Goal: Information Seeking & Learning: Learn about a topic

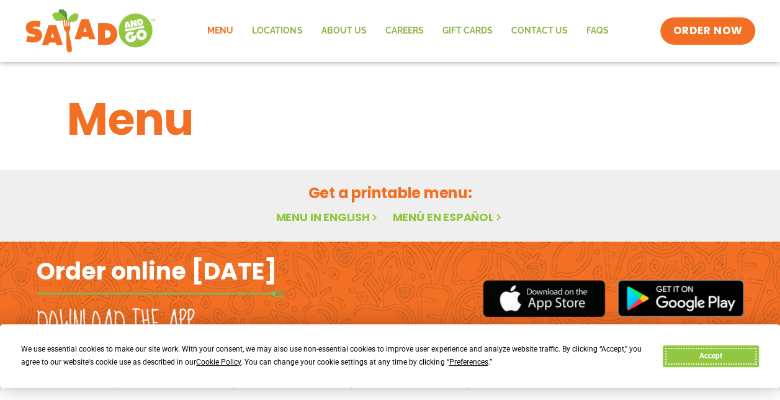
click at [730, 353] on button "Accept" at bounding box center [711, 356] width 96 height 22
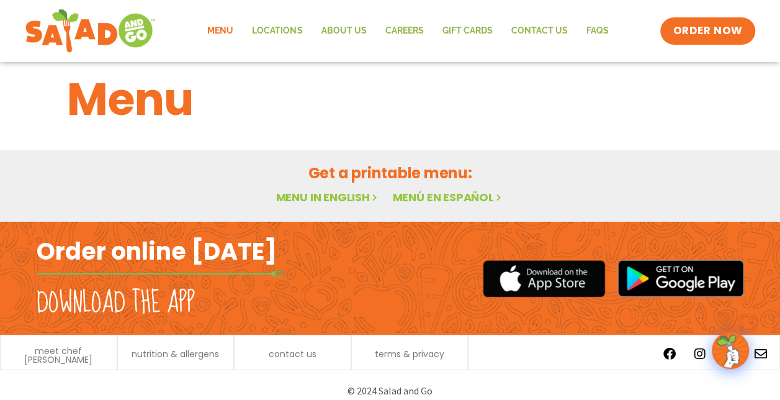
scroll to position [31, 0]
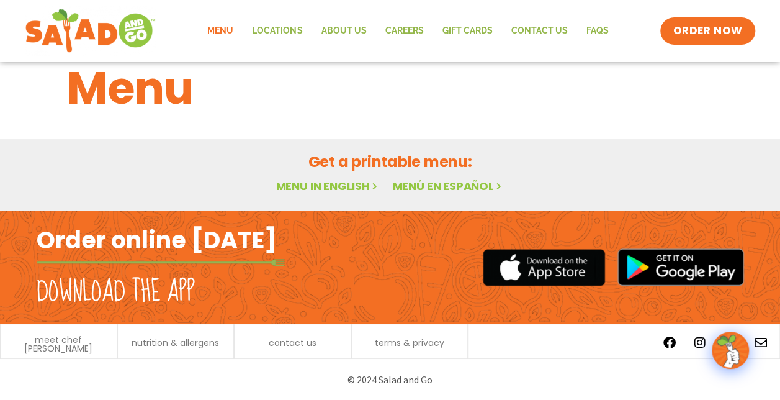
click at [320, 186] on link "Menu in English" at bounding box center [327, 186] width 104 height 16
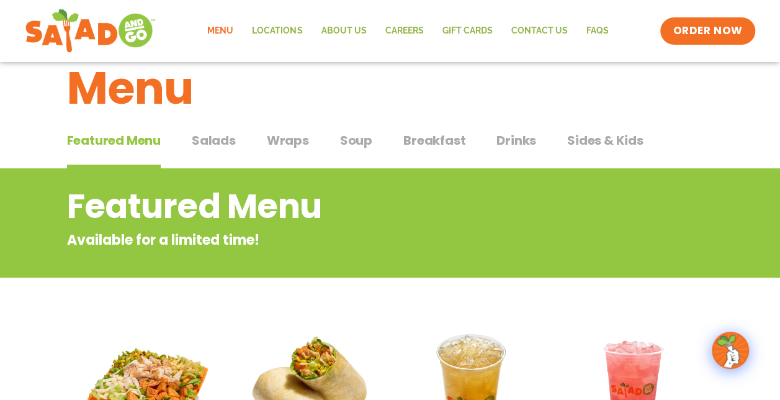
click at [362, 143] on span "Soup" at bounding box center [356, 140] width 32 height 19
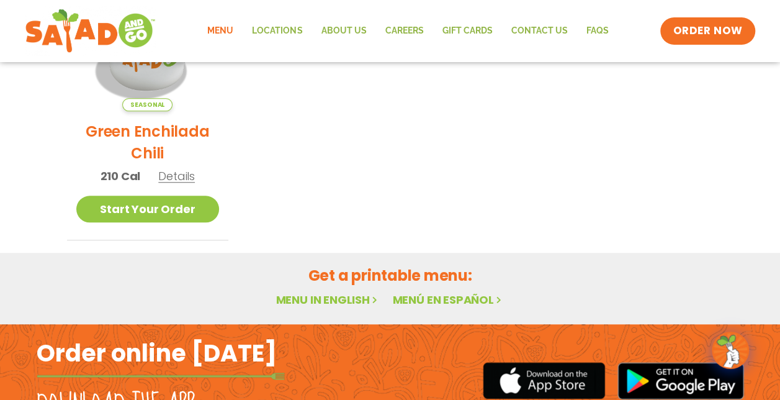
scroll to position [217, 0]
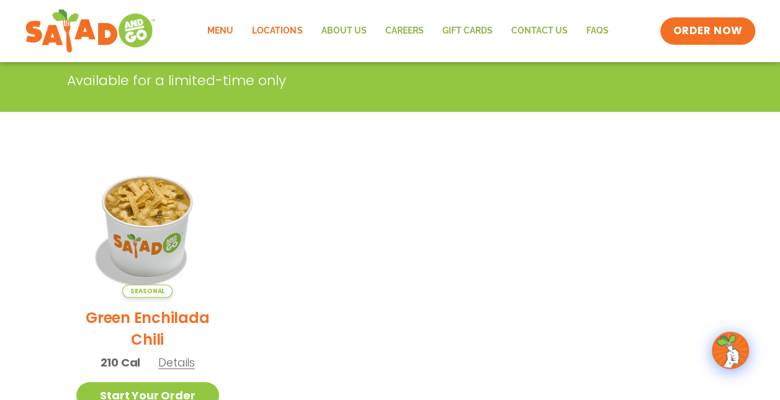
click at [280, 29] on link "Locations" at bounding box center [277, 31] width 69 height 29
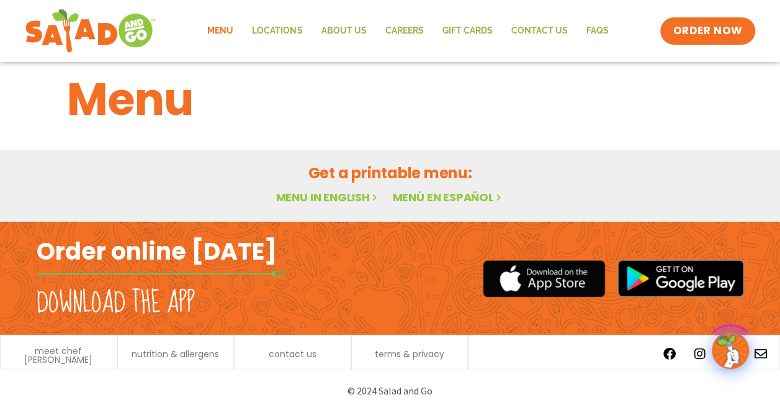
scroll to position [31, 0]
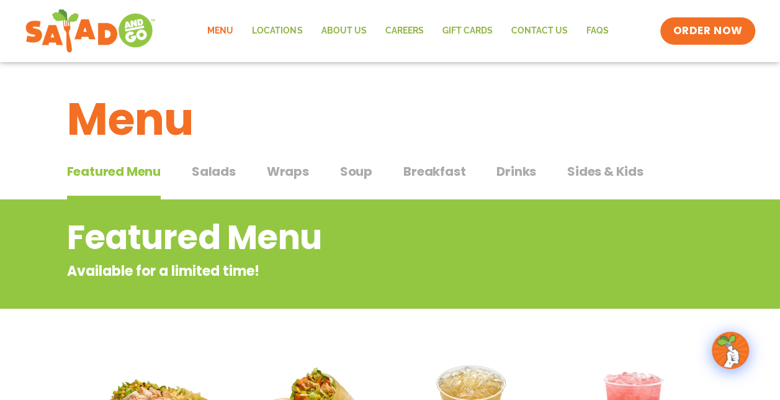
click at [204, 175] on span "Salads" at bounding box center [214, 171] width 44 height 19
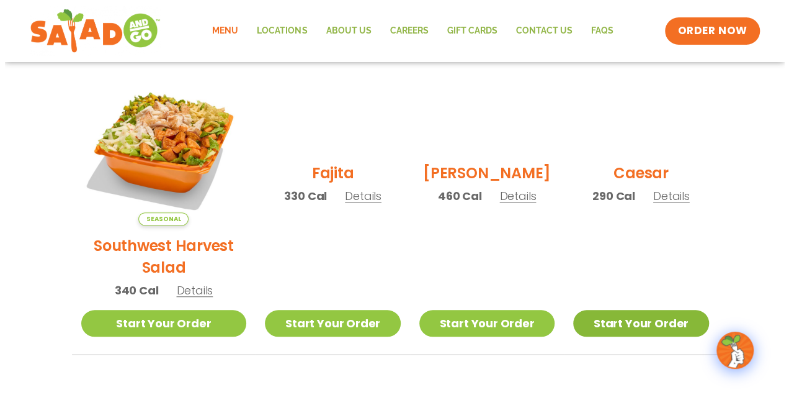
scroll to position [372, 0]
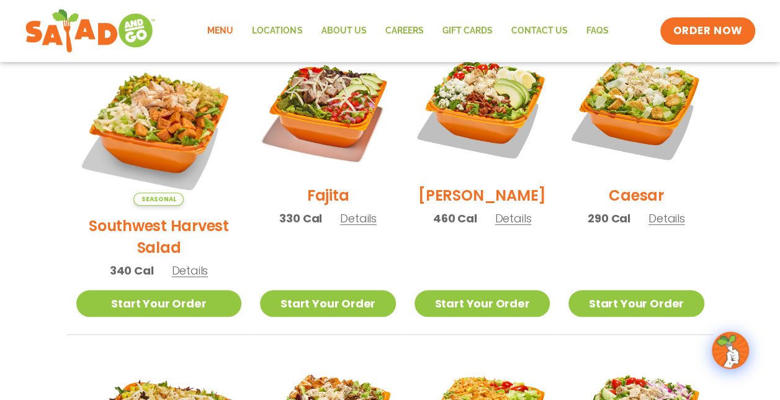
click at [344, 226] on span "Details" at bounding box center [358, 218] width 37 height 16
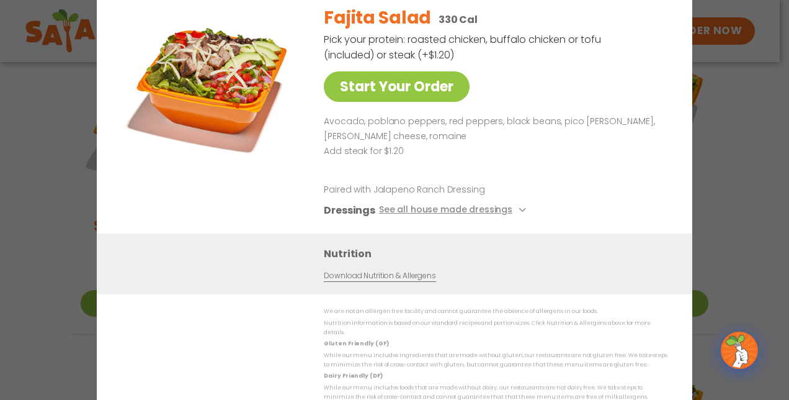
click at [643, 89] on div "Fajita Salad 330 Cal Pick your protein: roasted chicken, buffalo chicken or tof…" at bounding box center [493, 115] width 339 height 238
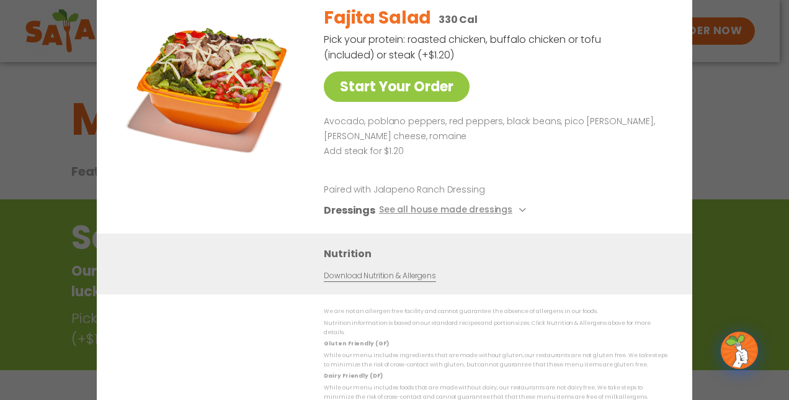
drag, startPoint x: 578, startPoint y: 171, endPoint x: 552, endPoint y: 168, distance: 25.6
click at [562, 169] on p at bounding box center [493, 166] width 339 height 15
click at [452, 94] on link "Start Your Order" at bounding box center [397, 86] width 146 height 30
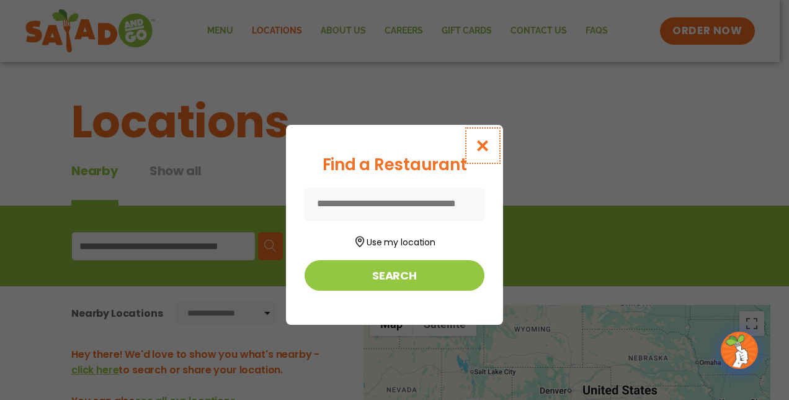
drag, startPoint x: 476, startPoint y: 144, endPoint x: 494, endPoint y: 116, distance: 33.2
click at [481, 141] on icon "Close modal" at bounding box center [483, 145] width 16 height 13
